Goal: Task Accomplishment & Management: Manage account settings

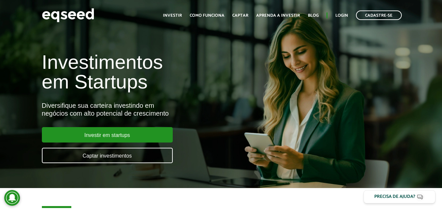
click at [346, 11] on ul "Início Investir Como funciona Captar Aprenda a investir Blog Login Cadastre-se" at bounding box center [282, 14] width 245 height 9
click at [345, 14] on link "Login" at bounding box center [341, 15] width 13 height 4
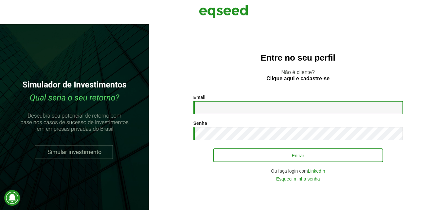
type input "**********"
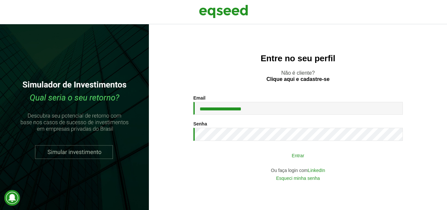
click at [305, 156] on button "Entrar" at bounding box center [298, 155] width 170 height 12
